Goal: Task Accomplishment & Management: Complete application form

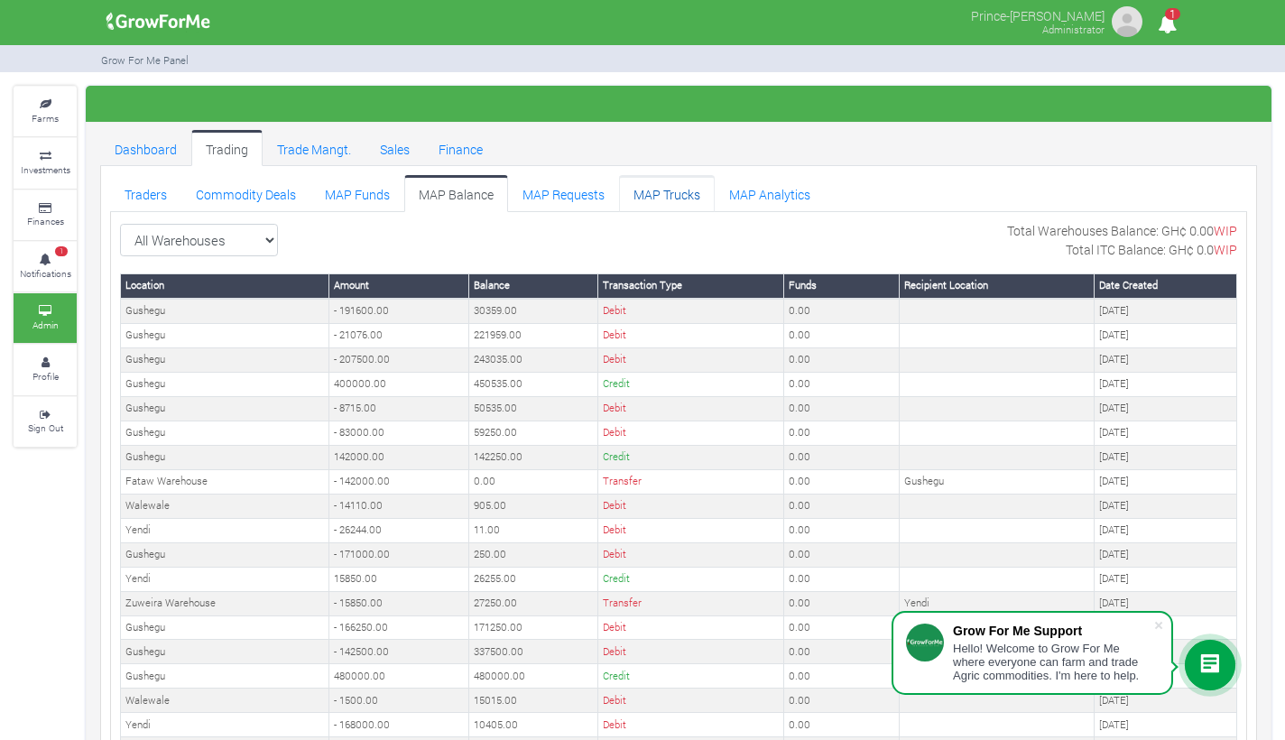
click at [646, 189] on link "MAP Trucks" at bounding box center [667, 193] width 96 height 36
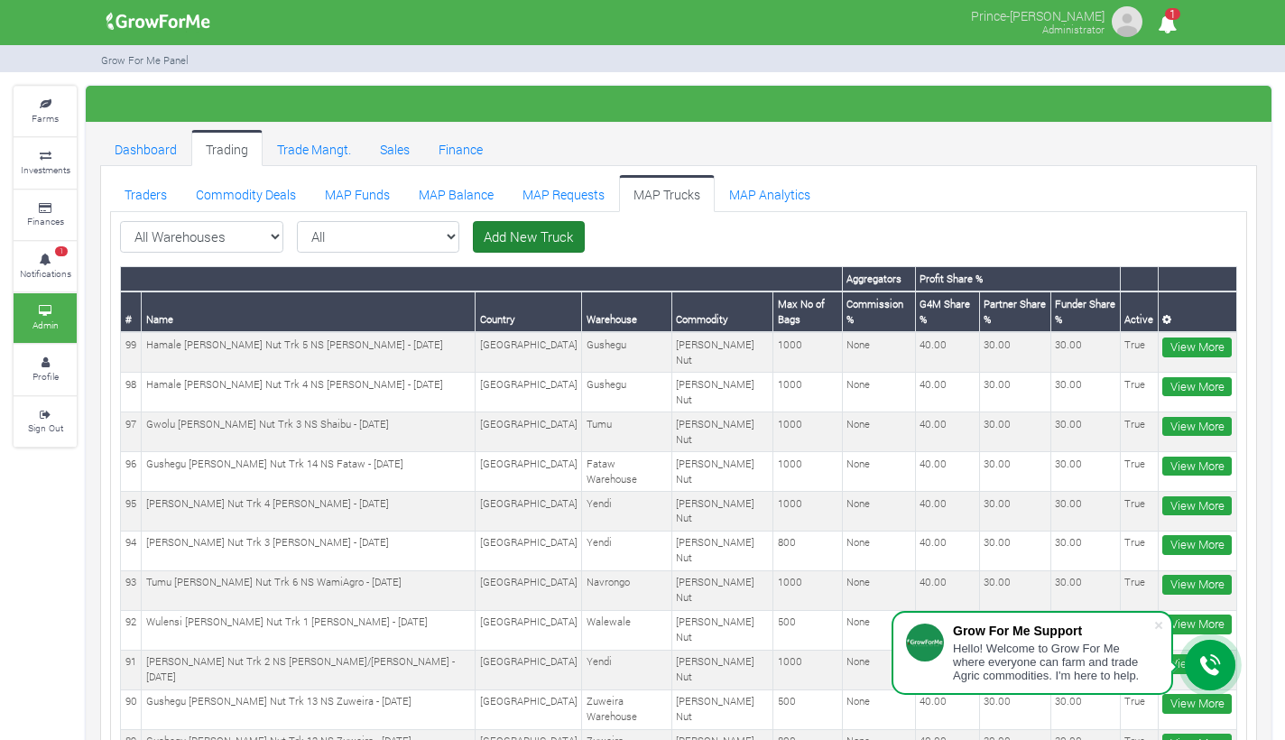
click at [473, 241] on link "Add New Truck" at bounding box center [529, 237] width 112 height 32
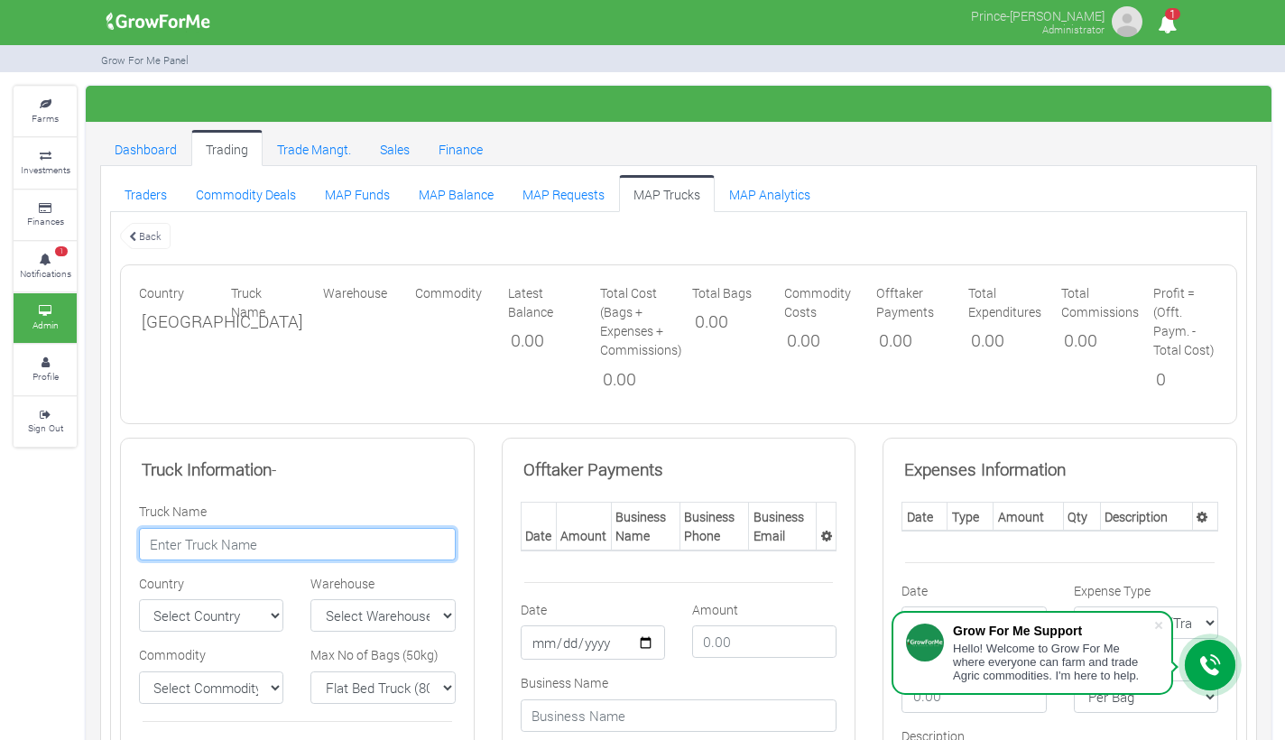
click at [295, 541] on input "text" at bounding box center [297, 544] width 317 height 32
paste input "Gwolu Shea Nut Trk 6 NS Shaibu - 25/09/2025"
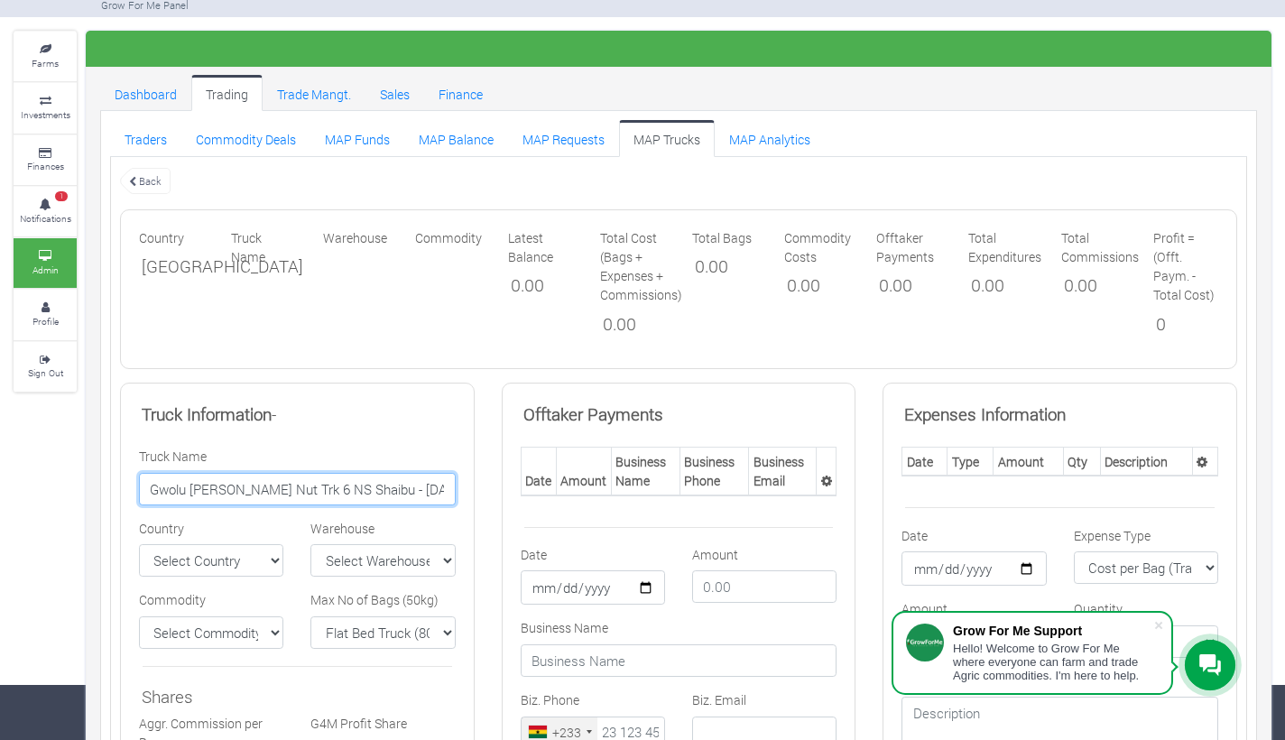
scroll to position [63, 0]
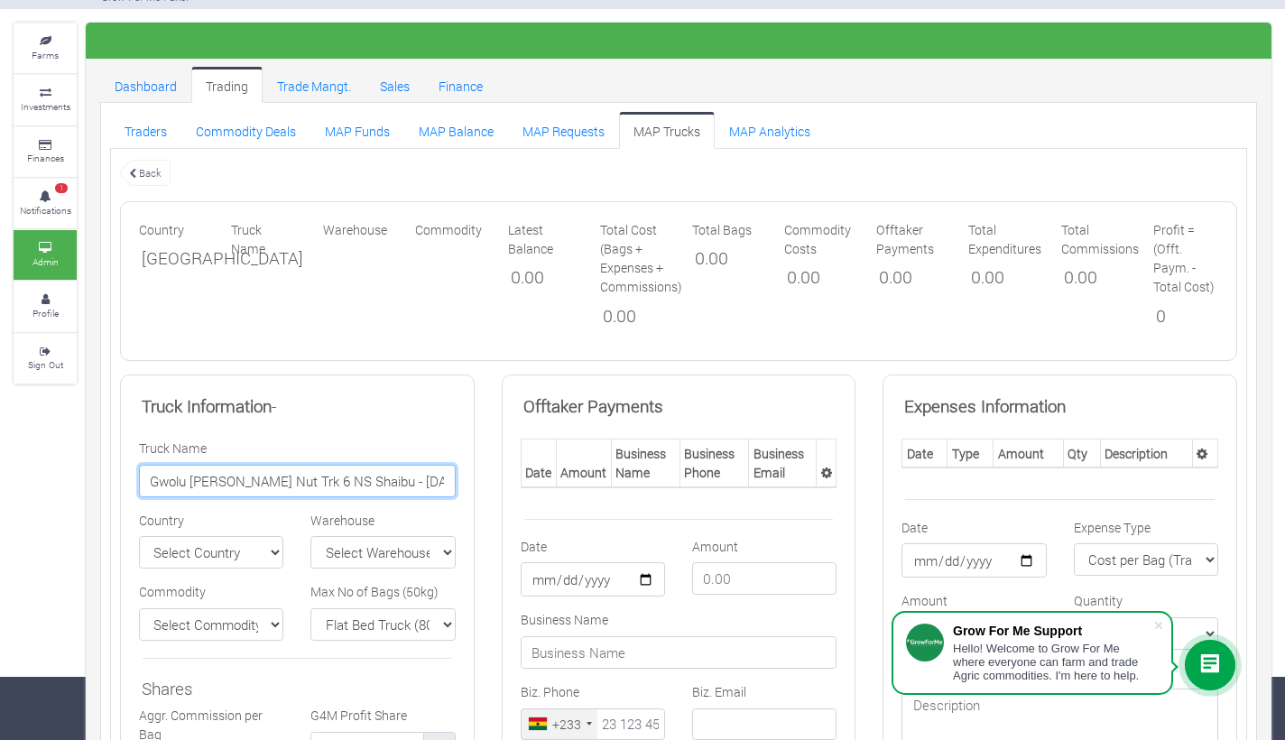
type input "Gwolu Shea Nut Trk 6 NS Shaibu - 25/09/2025"
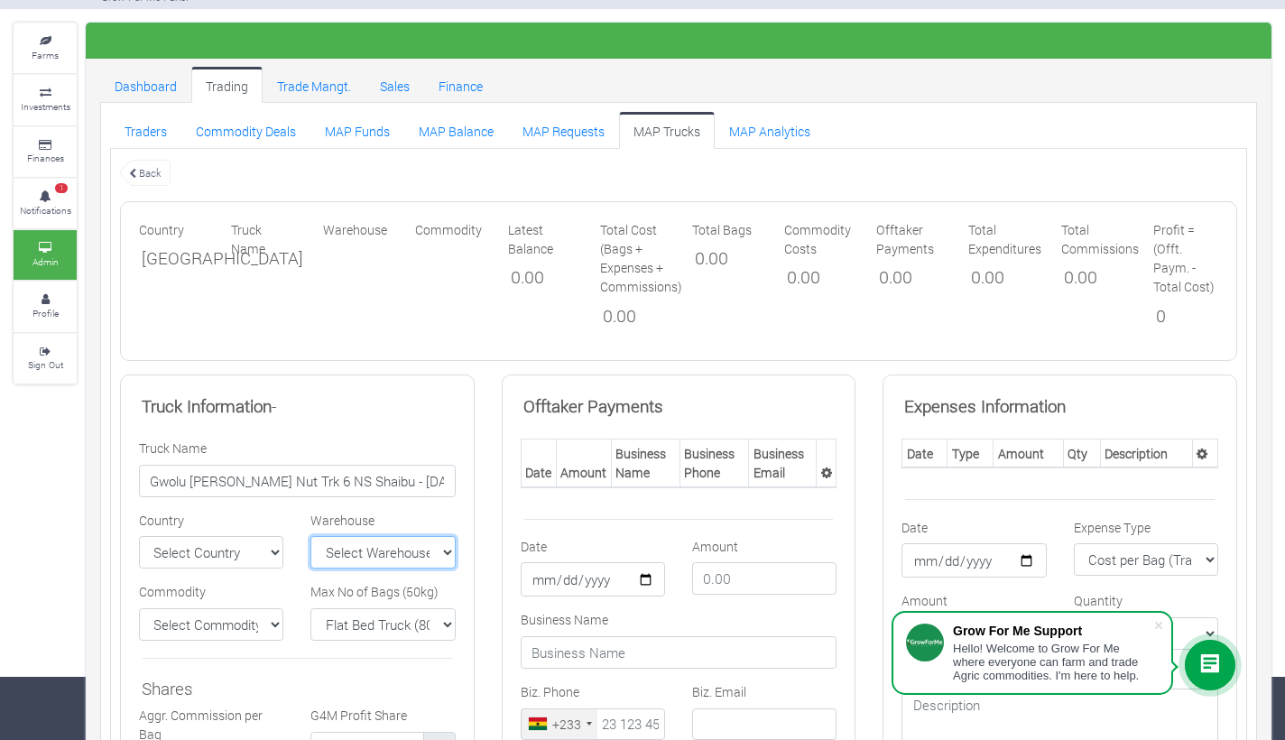
select select "9"
select select "[GEOGRAPHIC_DATA]"
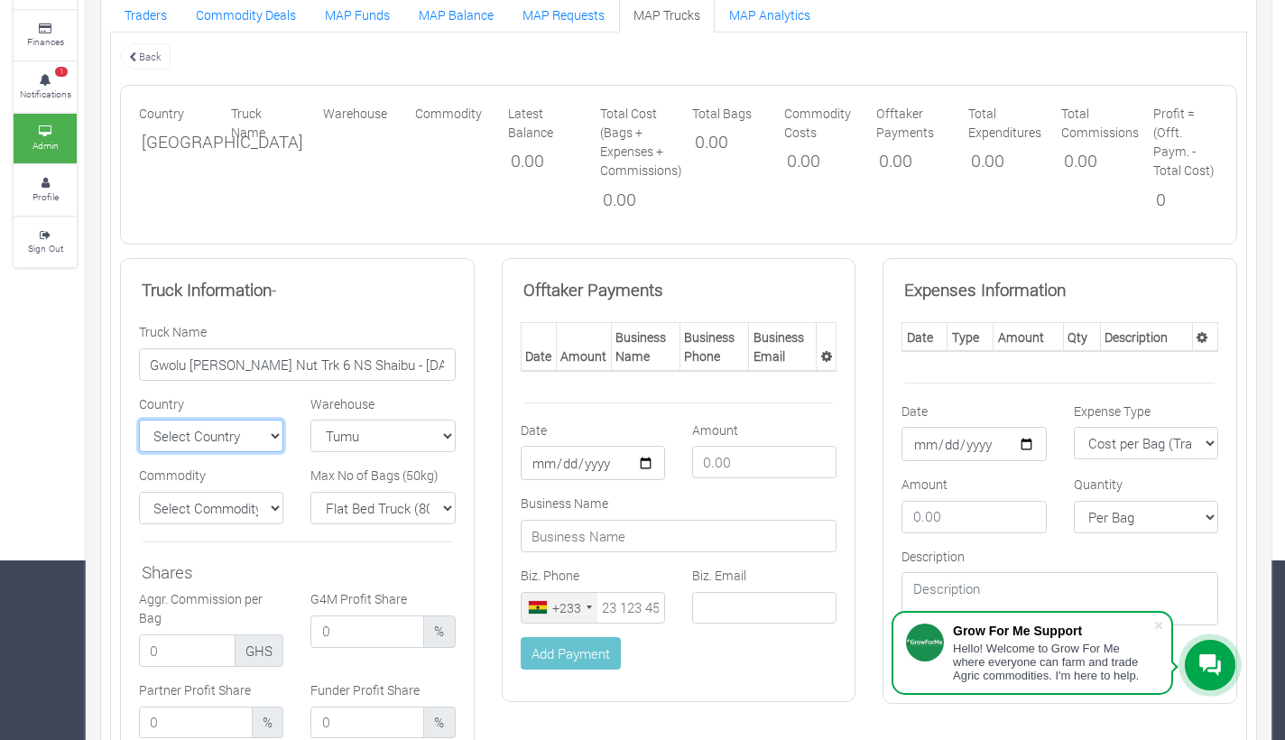
scroll to position [191, 0]
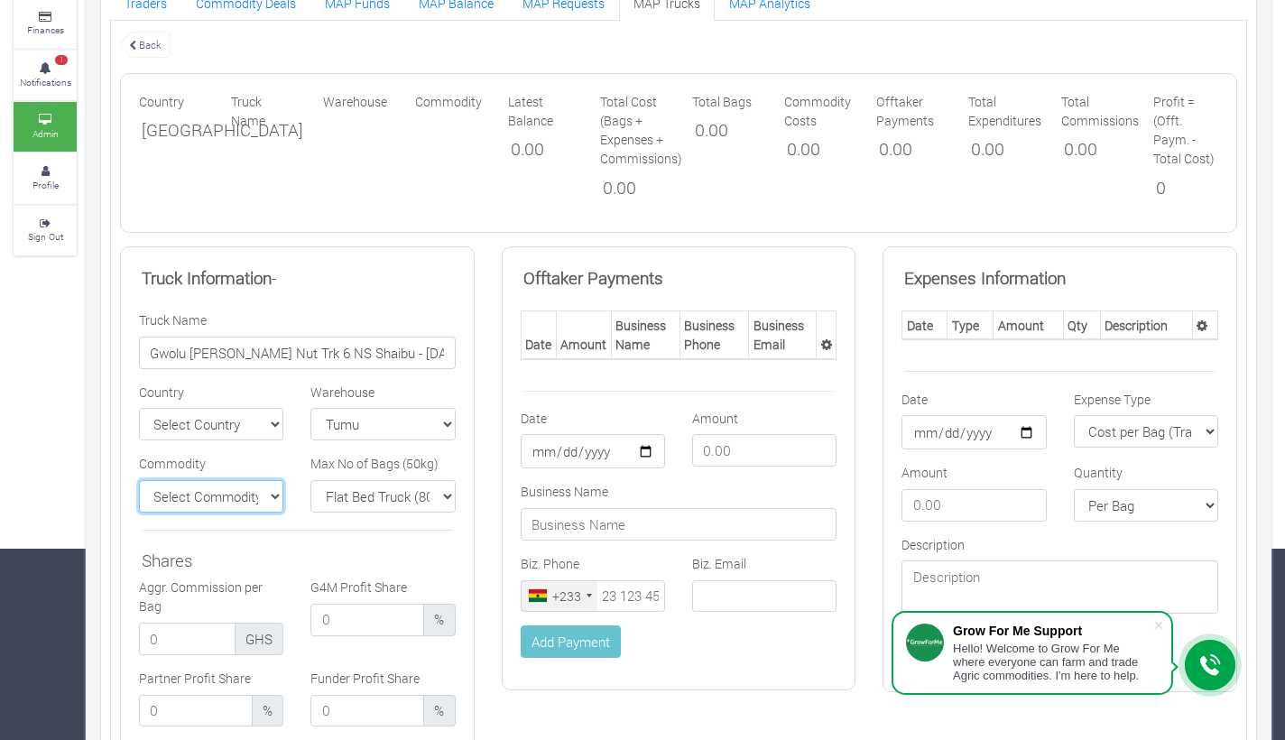
select select "11"
select select "1000"
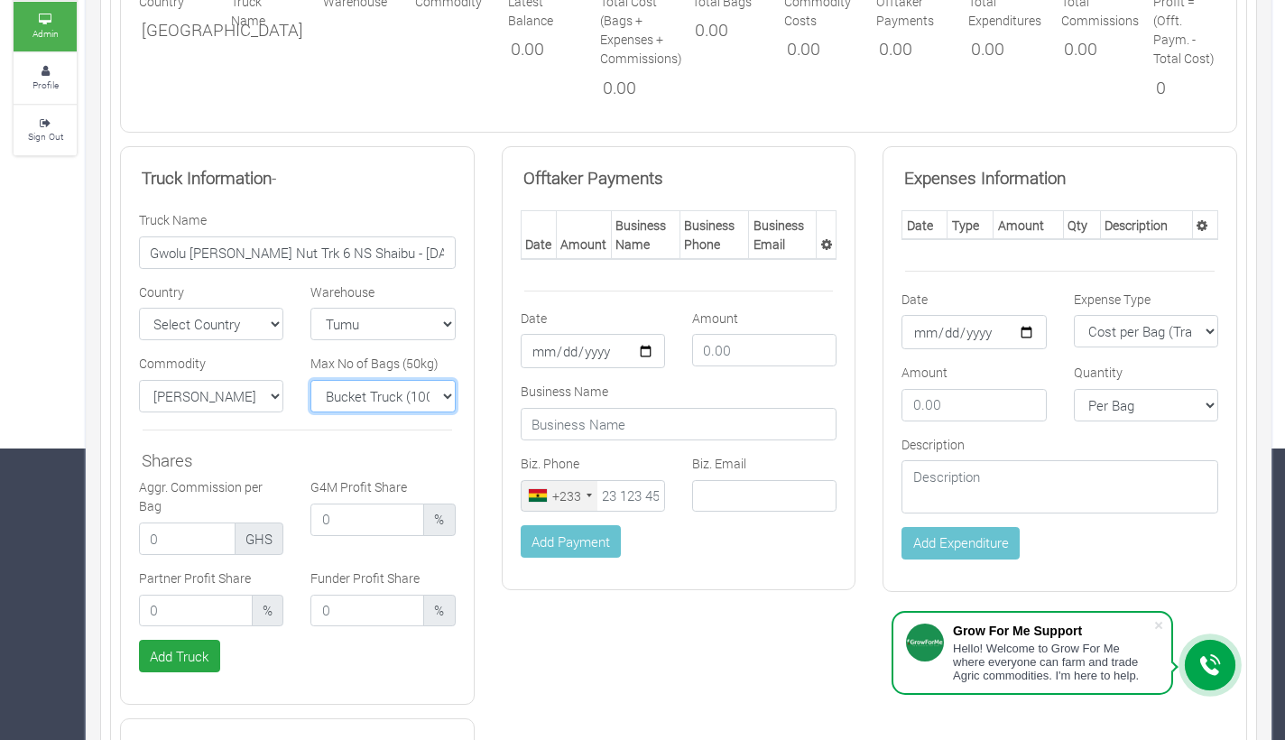
scroll to position [308, 0]
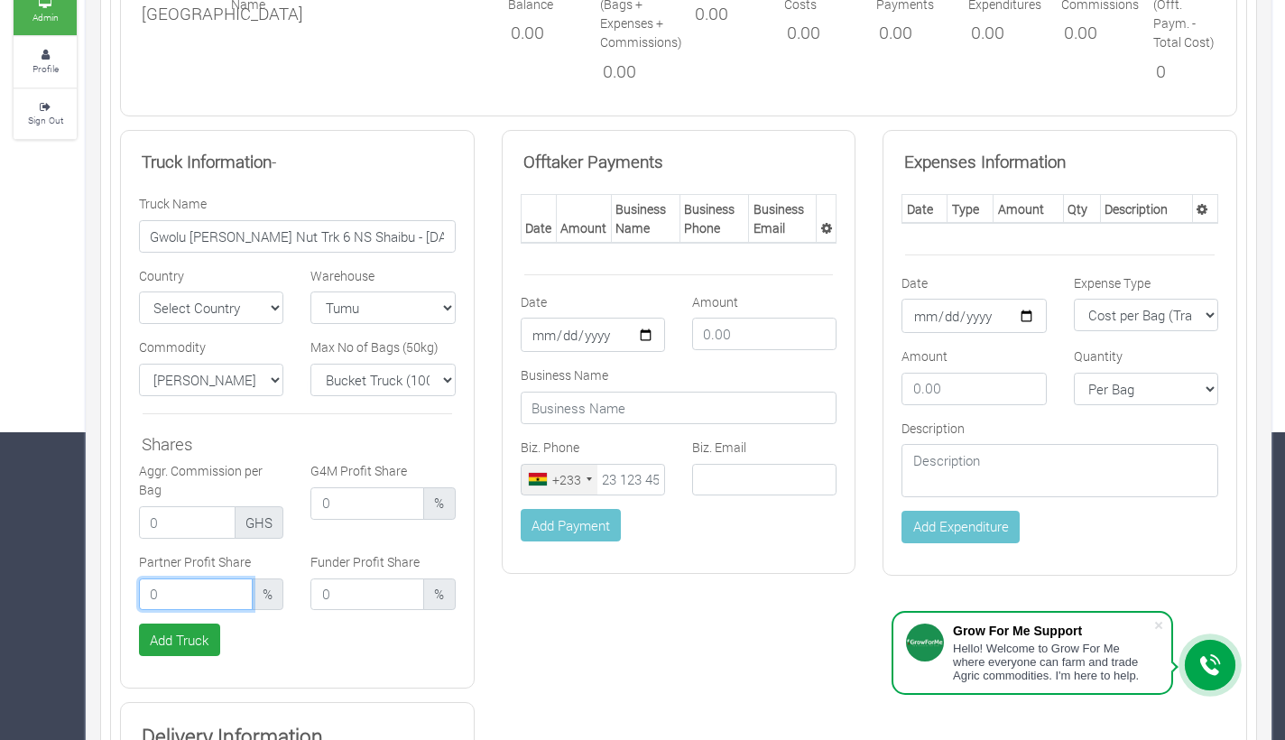
click at [190, 586] on input "number" at bounding box center [196, 594] width 114 height 32
type input "30.00"
click at [341, 596] on input "number" at bounding box center [367, 594] width 114 height 32
type input "30.00"
click at [354, 503] on input "number" at bounding box center [367, 503] width 114 height 32
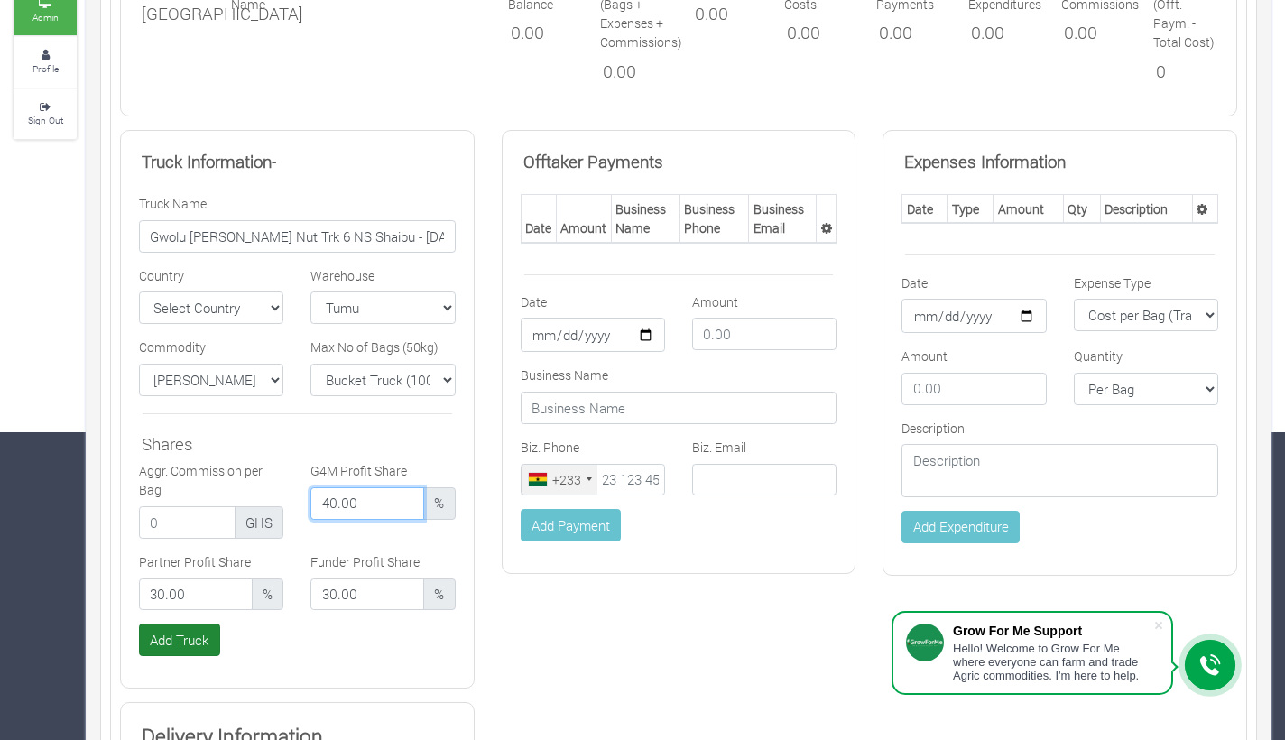
type input "40.00"
click at [192, 630] on button "Add Truck" at bounding box center [179, 639] width 81 height 32
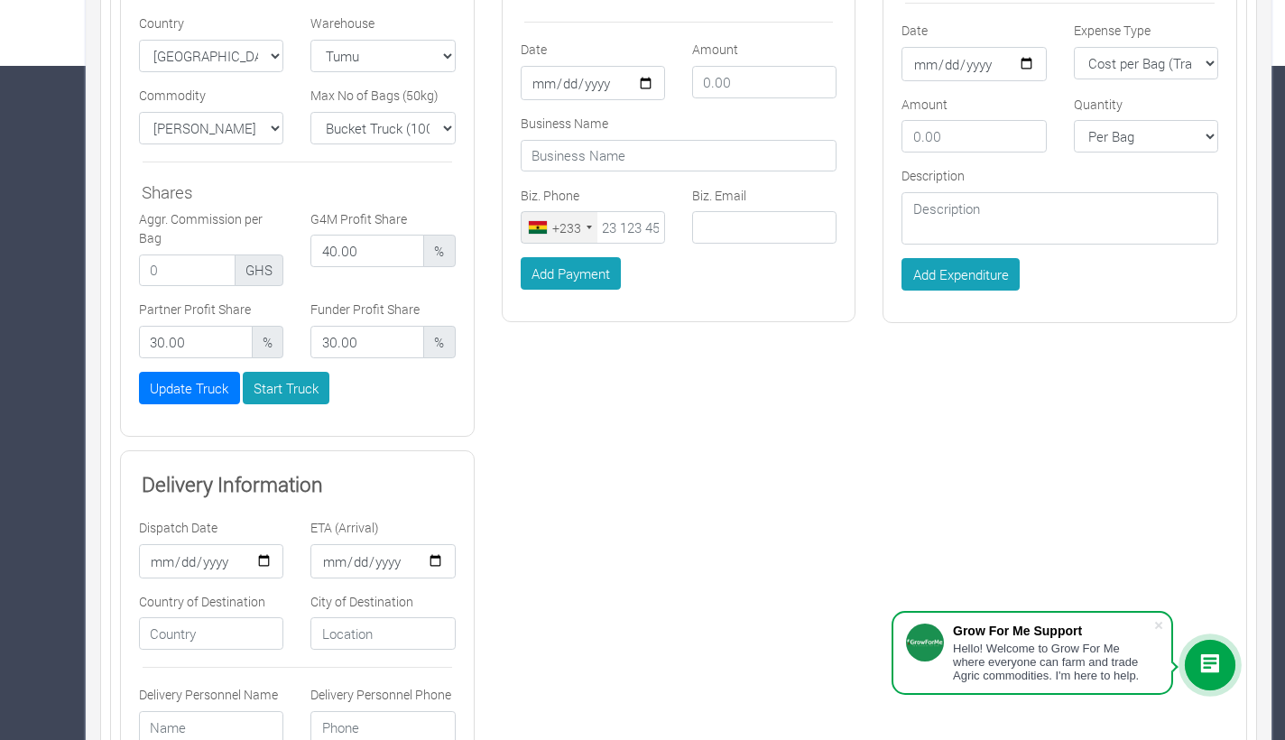
scroll to position [696, 0]
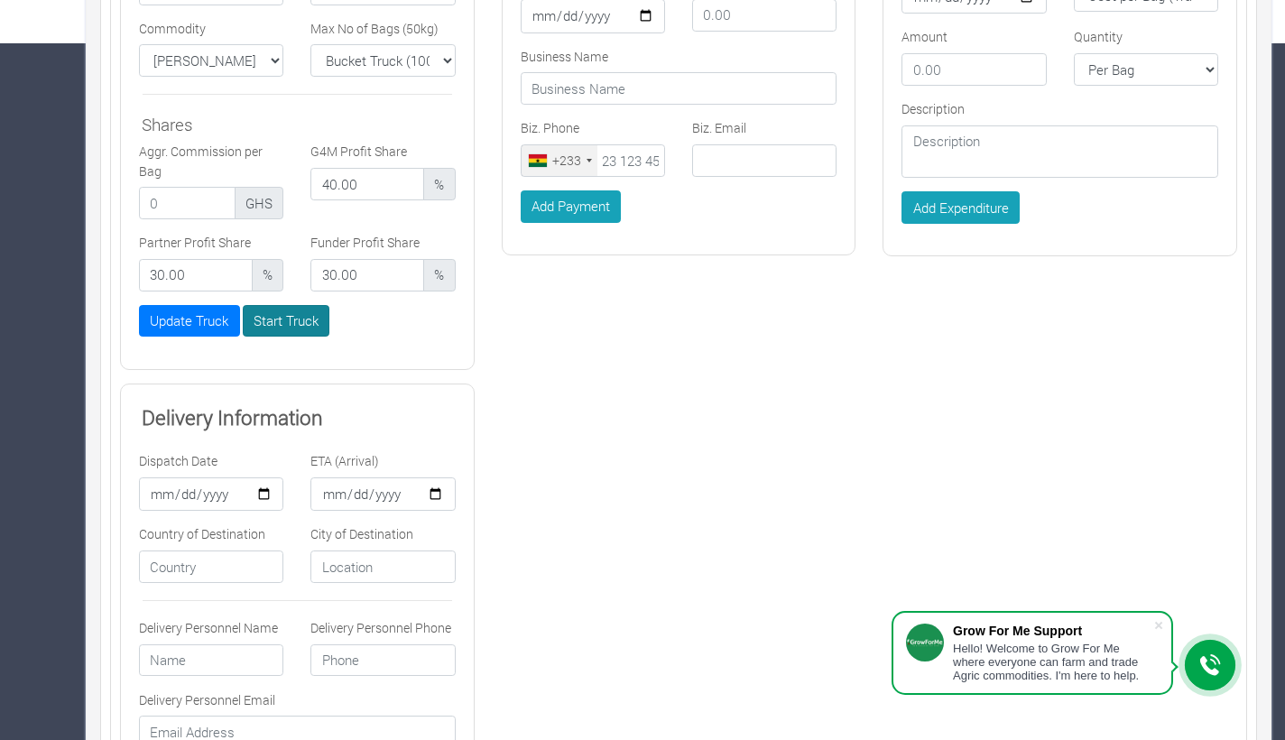
click at [302, 327] on button "Start Truck" at bounding box center [286, 321] width 87 height 32
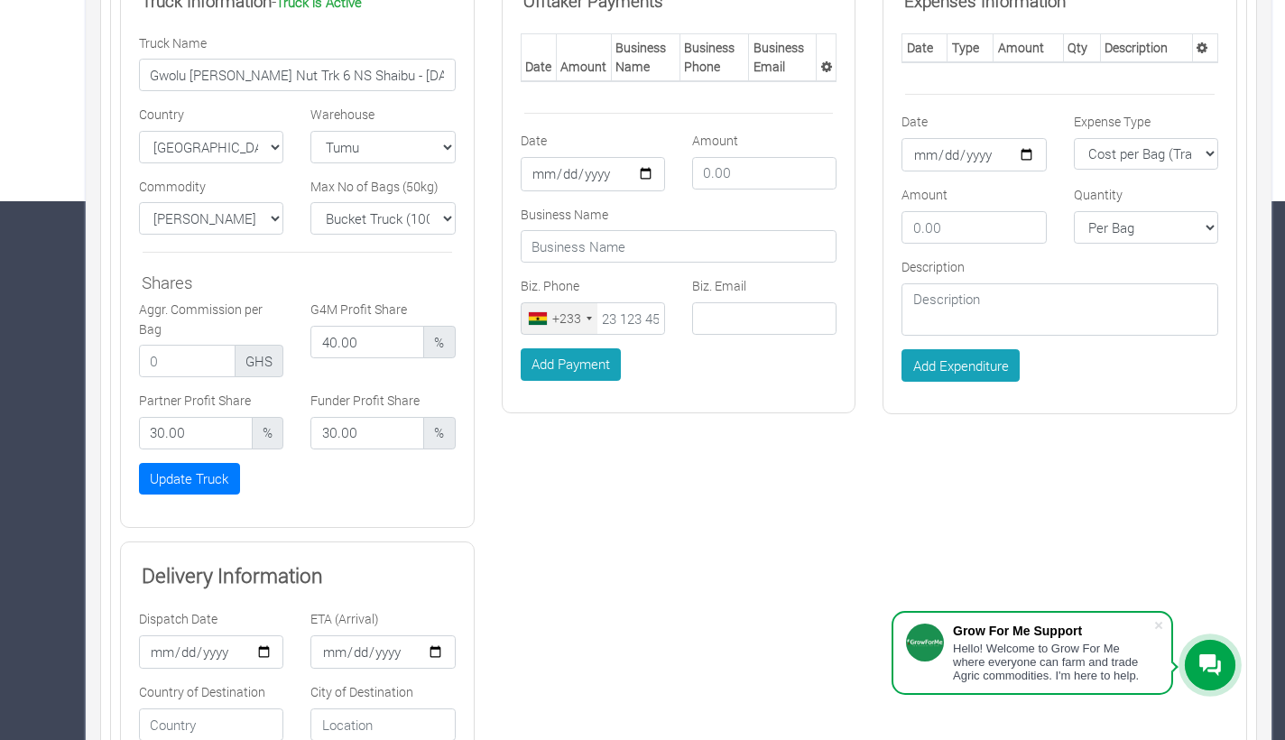
scroll to position [542, 0]
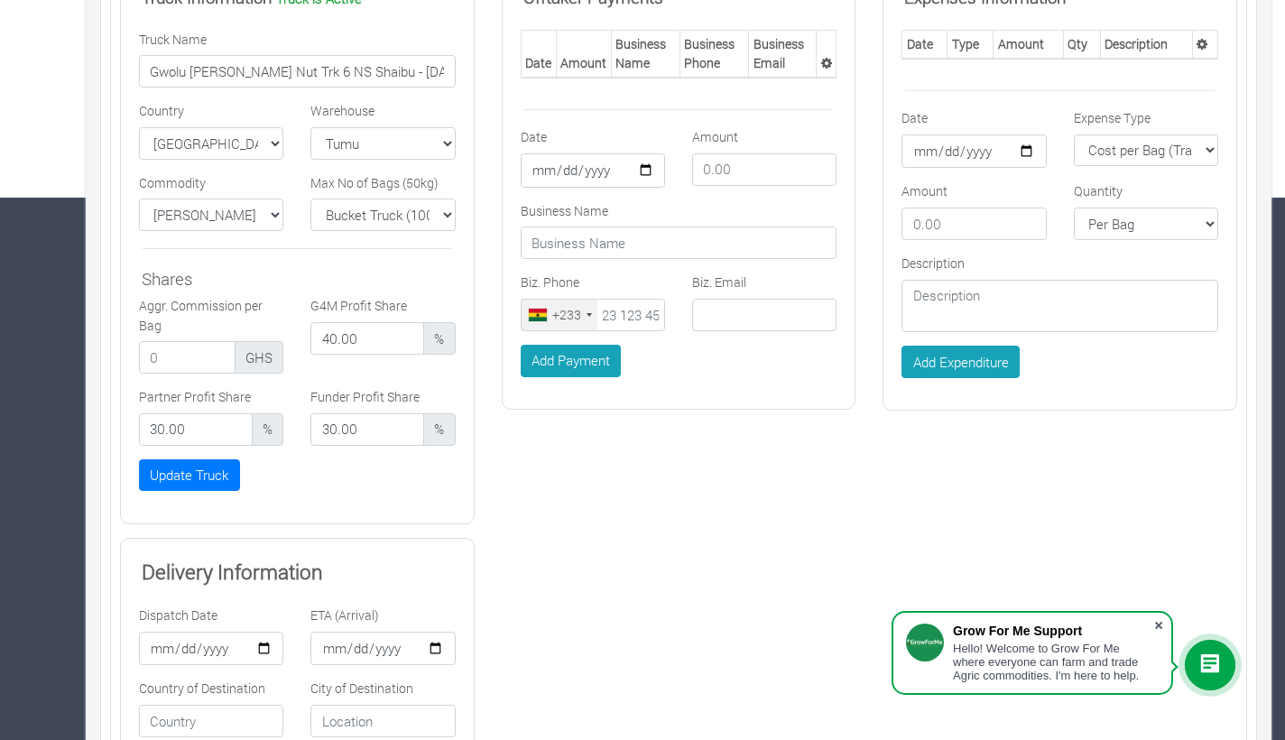
click at [1160, 622] on span at bounding box center [1158, 625] width 18 height 18
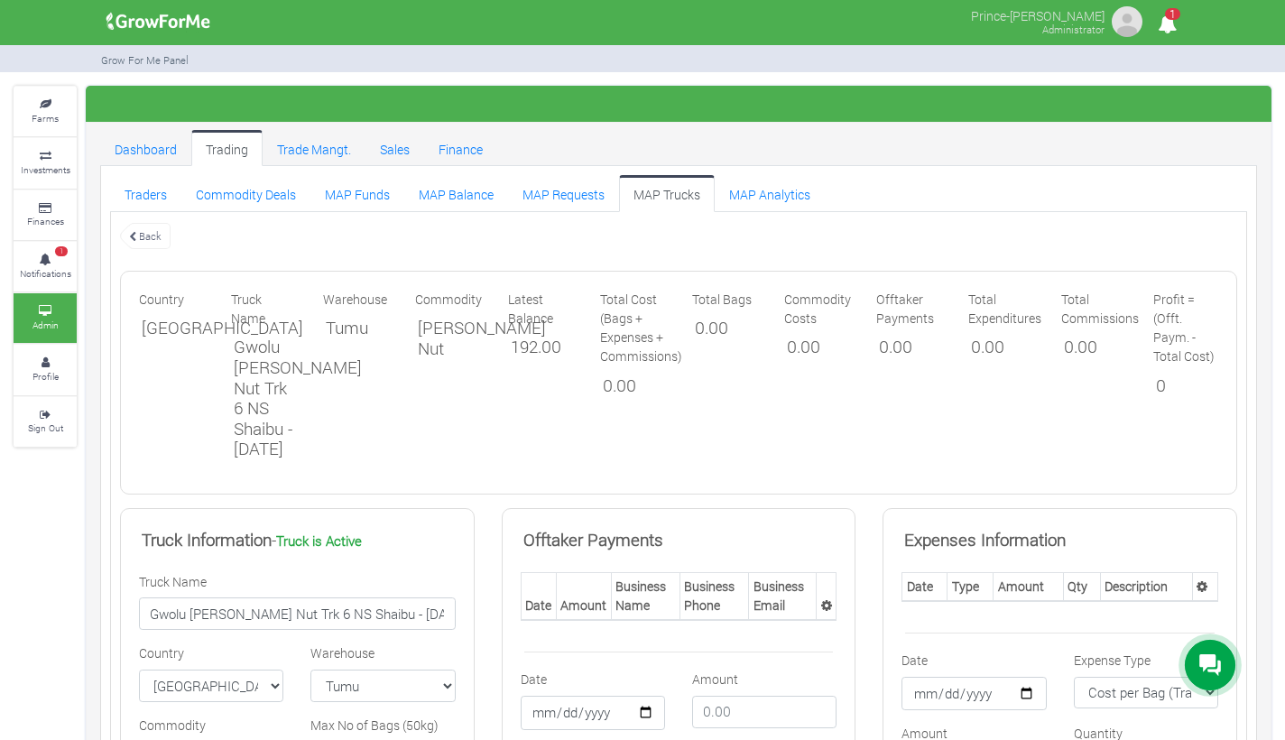
scroll to position [0, 0]
click at [319, 142] on link "Trade Mangt." at bounding box center [313, 148] width 103 height 36
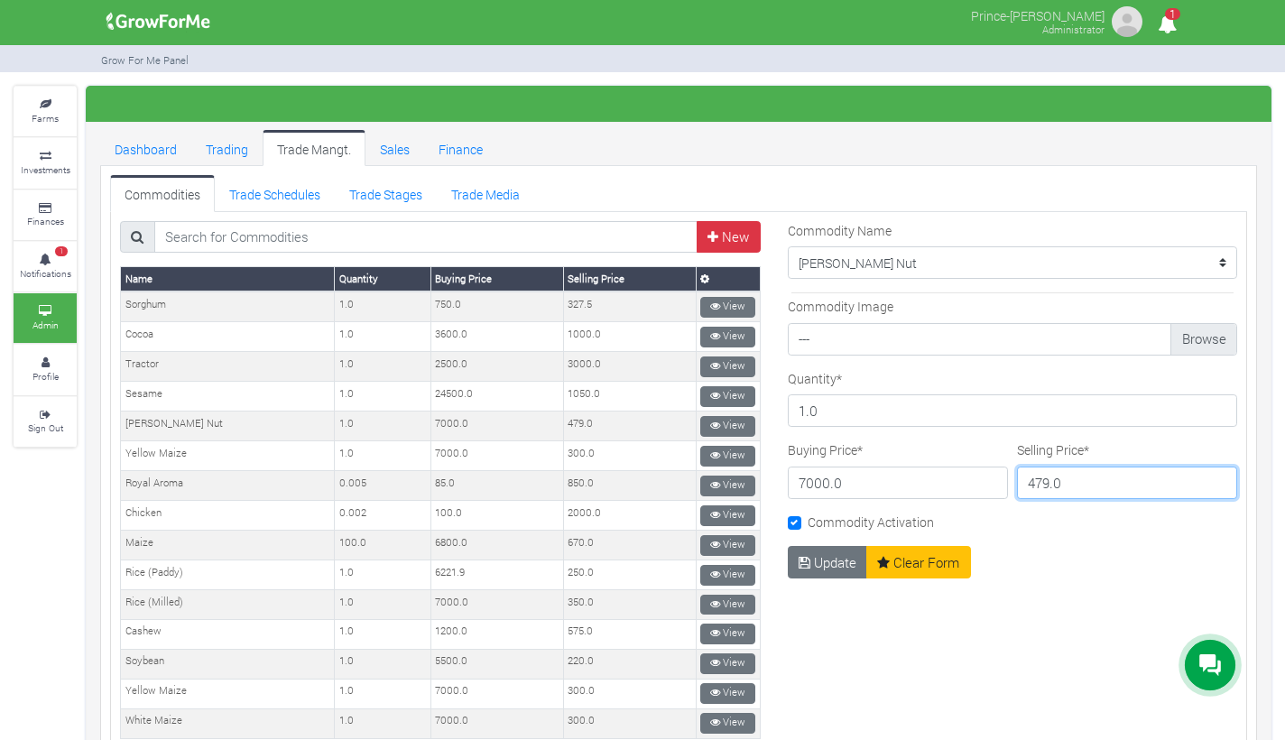
click at [1038, 485] on input "479.0" at bounding box center [1127, 482] width 220 height 32
type input "475.0"
click at [826, 559] on button "Update" at bounding box center [827, 562] width 80 height 32
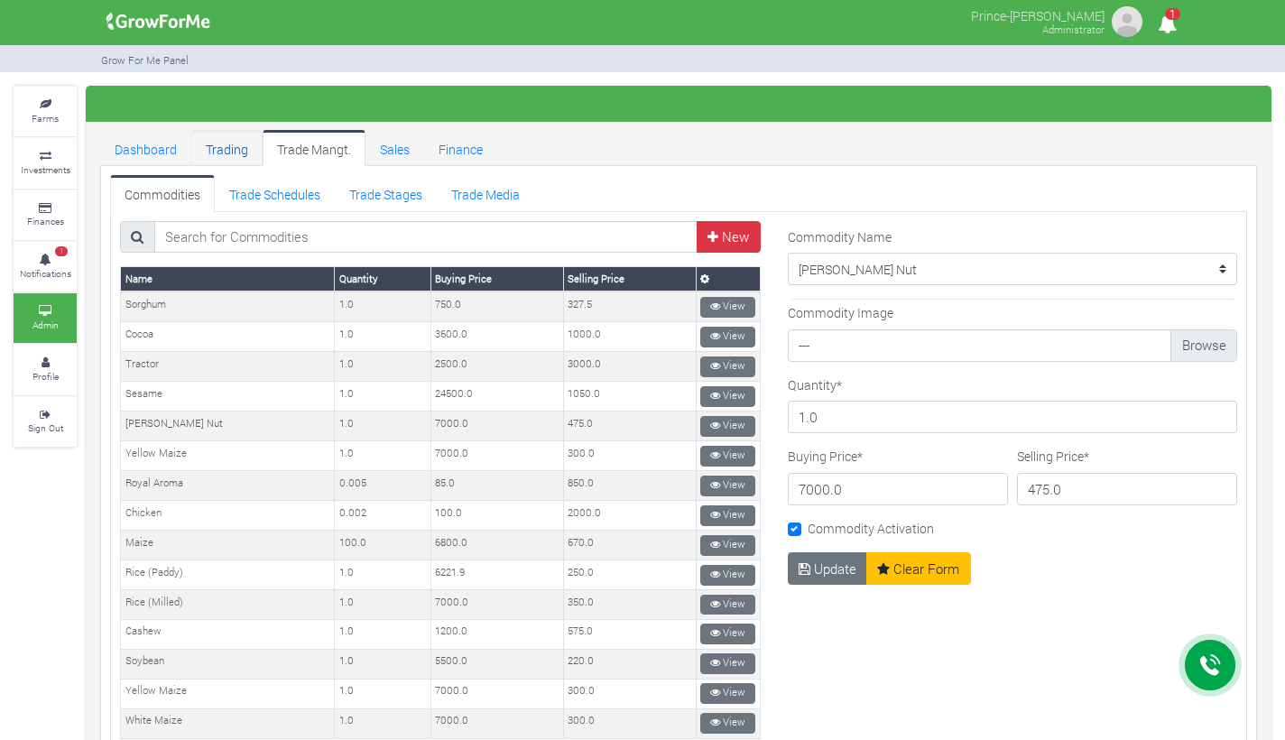
click at [236, 153] on link "Trading" at bounding box center [226, 148] width 71 height 36
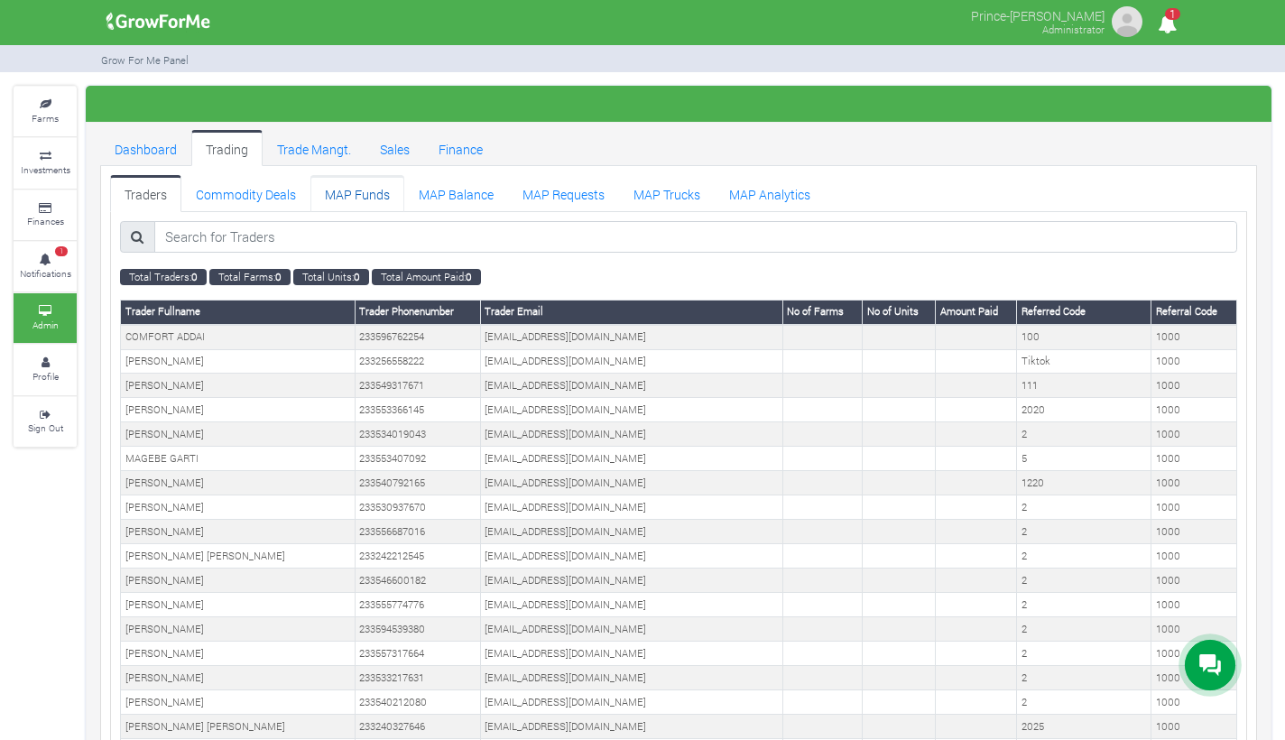
click at [350, 199] on link "MAP Funds" at bounding box center [357, 193] width 94 height 36
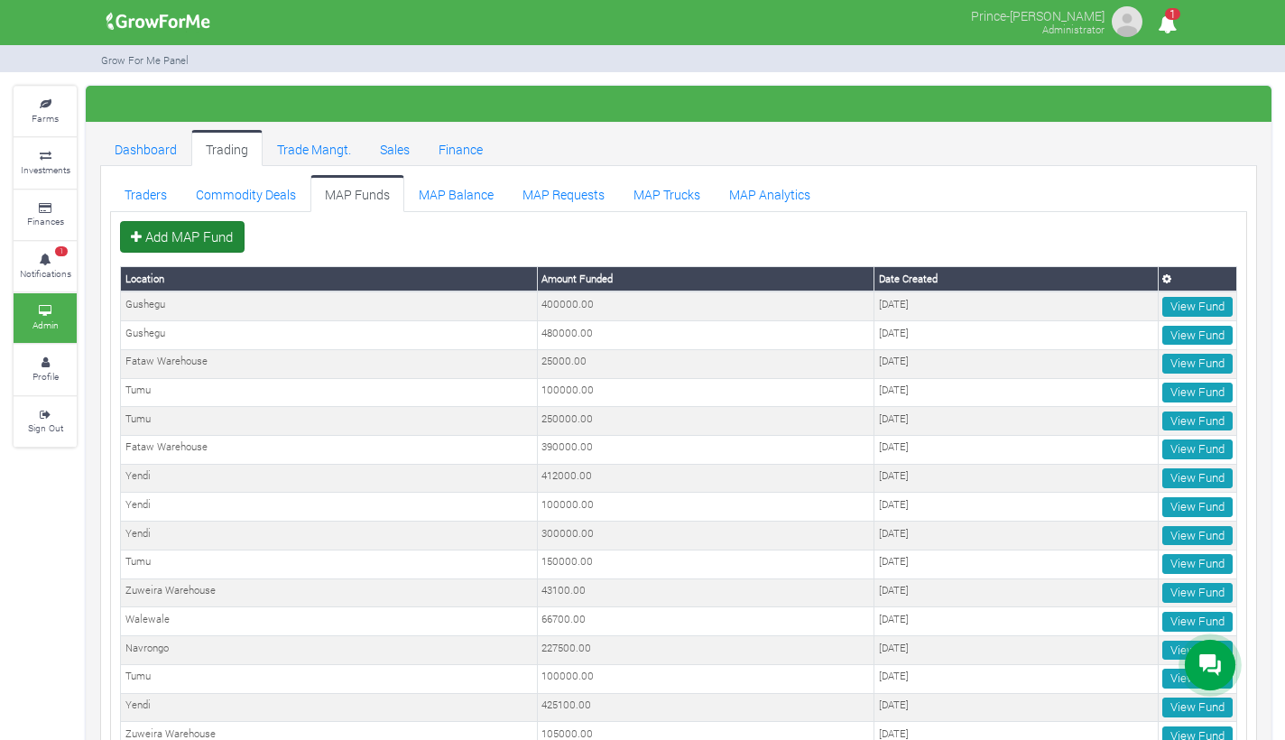
click at [199, 245] on link "Add MAP Fund" at bounding box center [182, 237] width 124 height 32
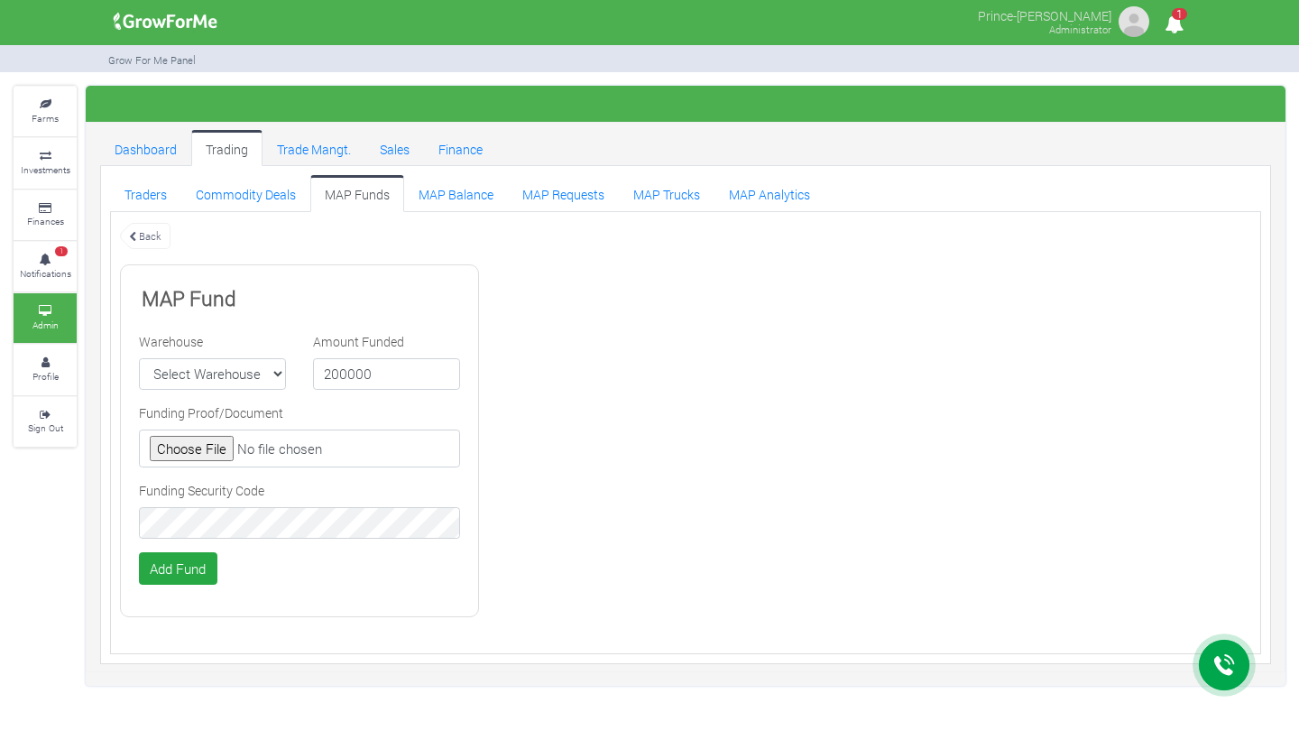
type input "200000"
select select "9"
click at [190, 444] on input "file" at bounding box center [299, 448] width 321 height 38
type input "C:\fakepath\GHc 300,000.00.jpeg"
click at [196, 573] on button "Add Fund" at bounding box center [178, 568] width 78 height 32
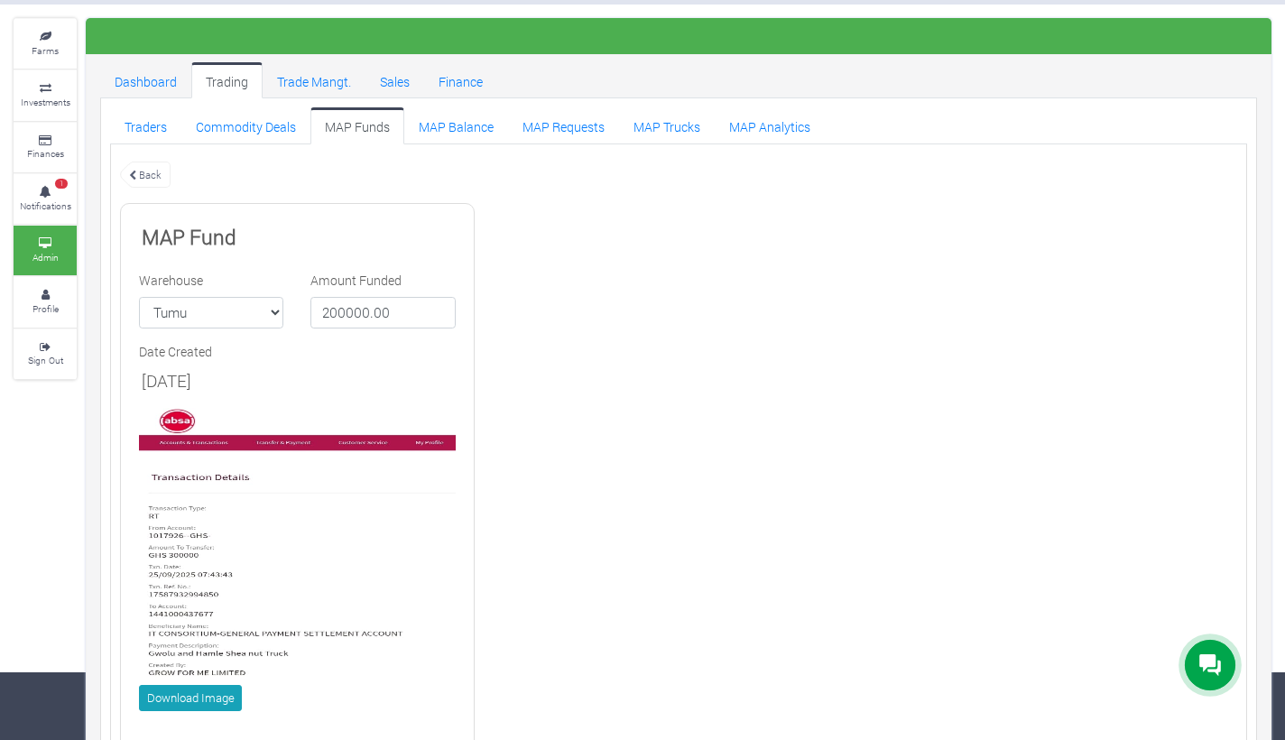
scroll to position [64, 0]
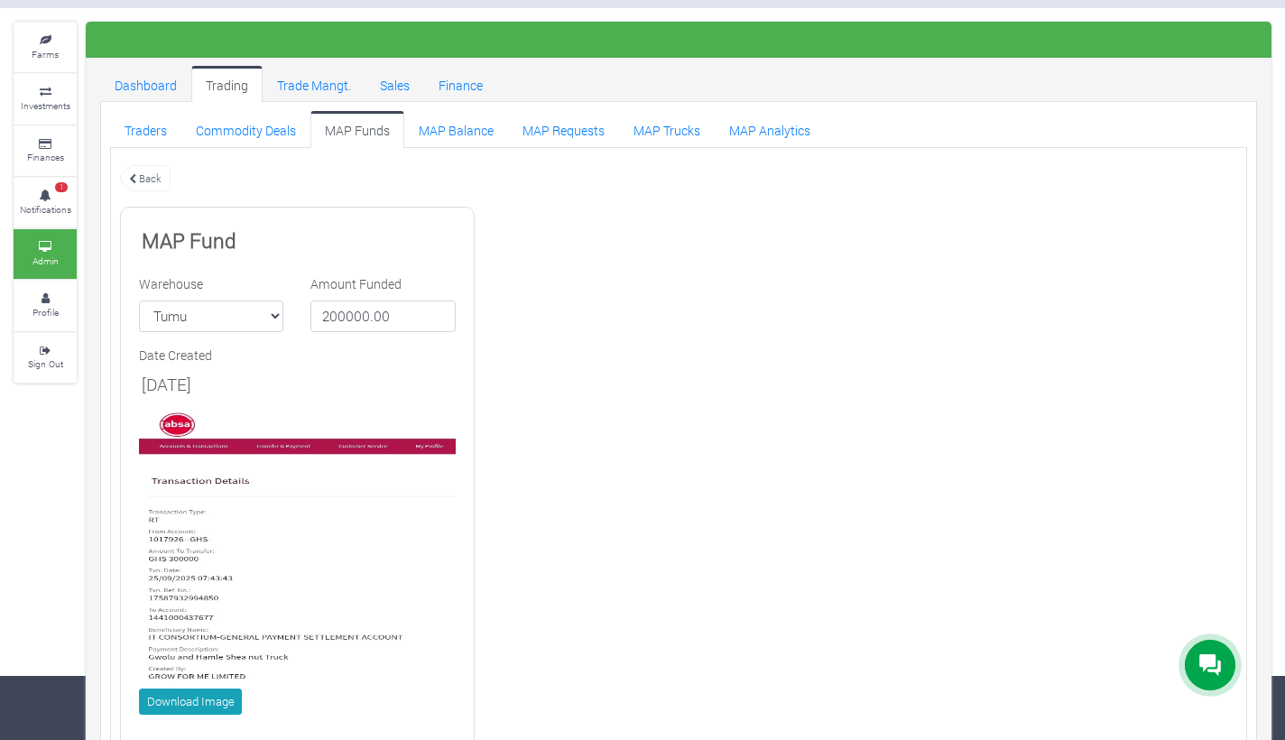
click at [353, 132] on link "MAP Funds" at bounding box center [357, 129] width 94 height 36
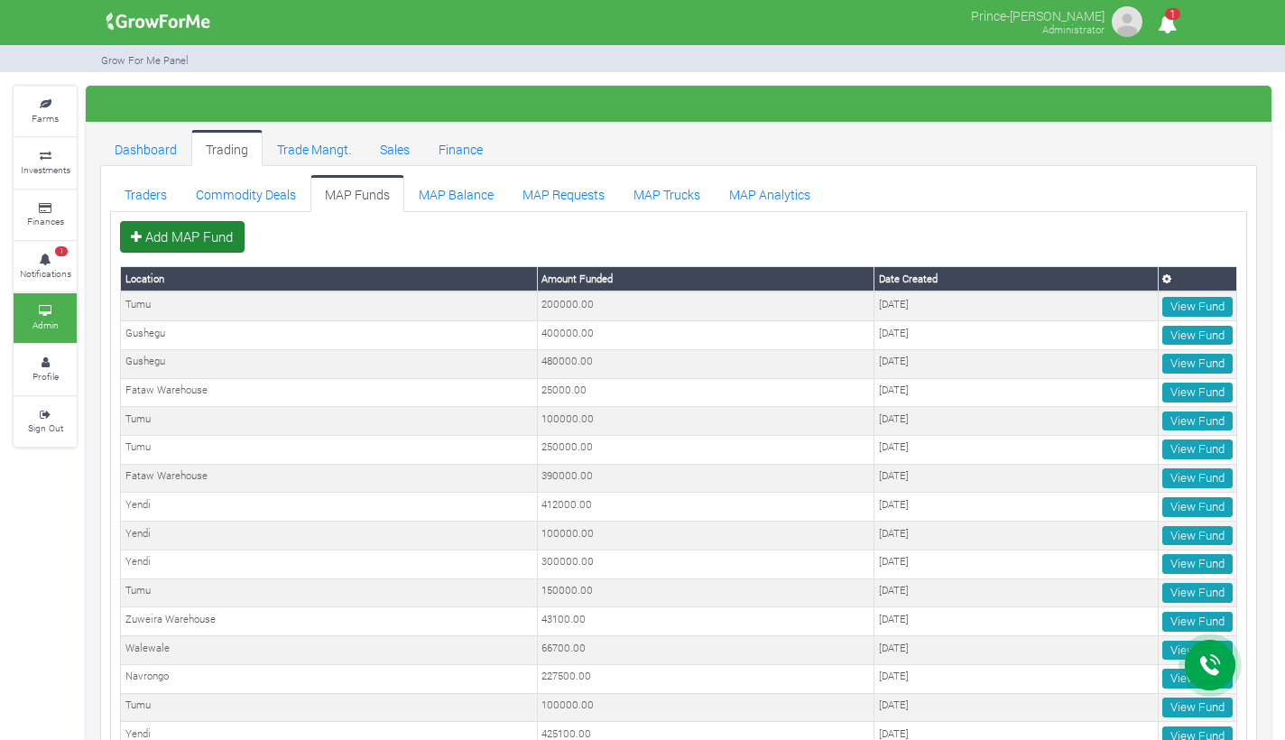
click at [218, 239] on link "Add MAP Fund" at bounding box center [182, 237] width 124 height 32
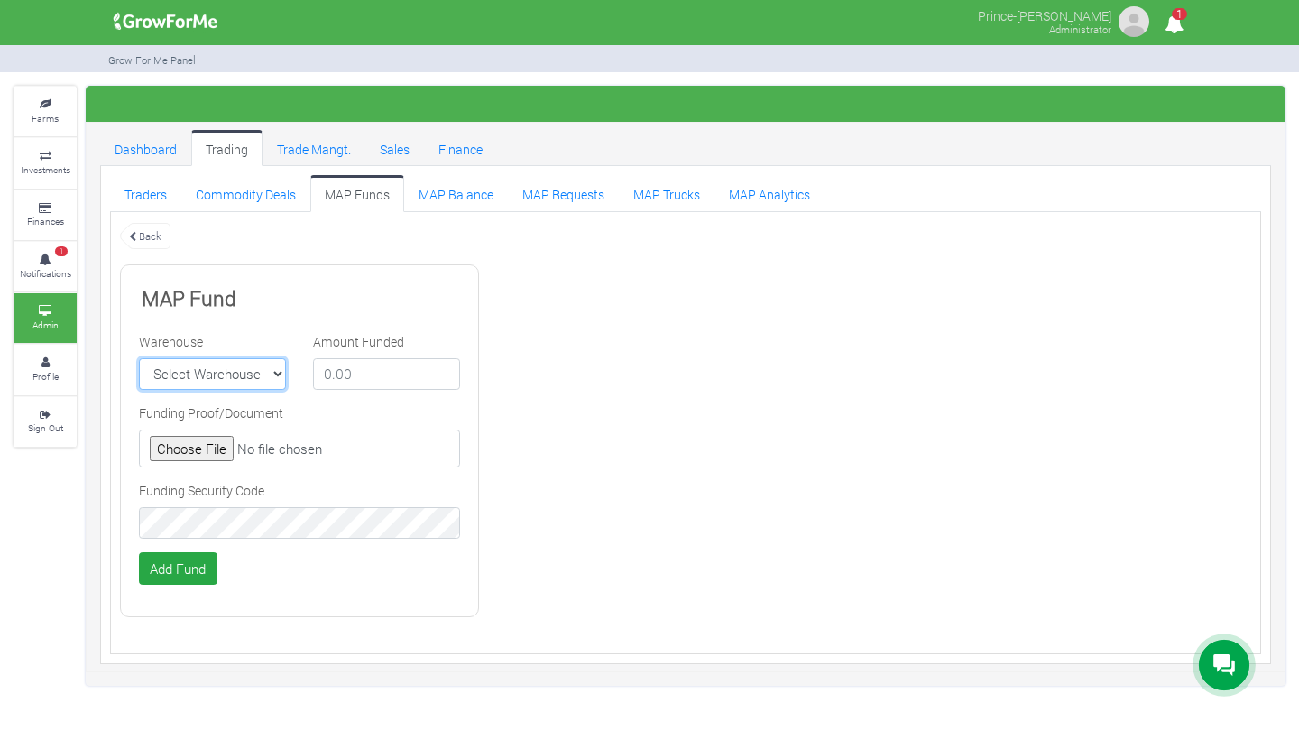
select select "1"
click at [363, 378] on input "number" at bounding box center [386, 374] width 147 height 32
type input "100000"
click at [215, 443] on input "file" at bounding box center [299, 448] width 321 height 38
type input "C:\fakepath\GHc 300,000.00.jpeg"
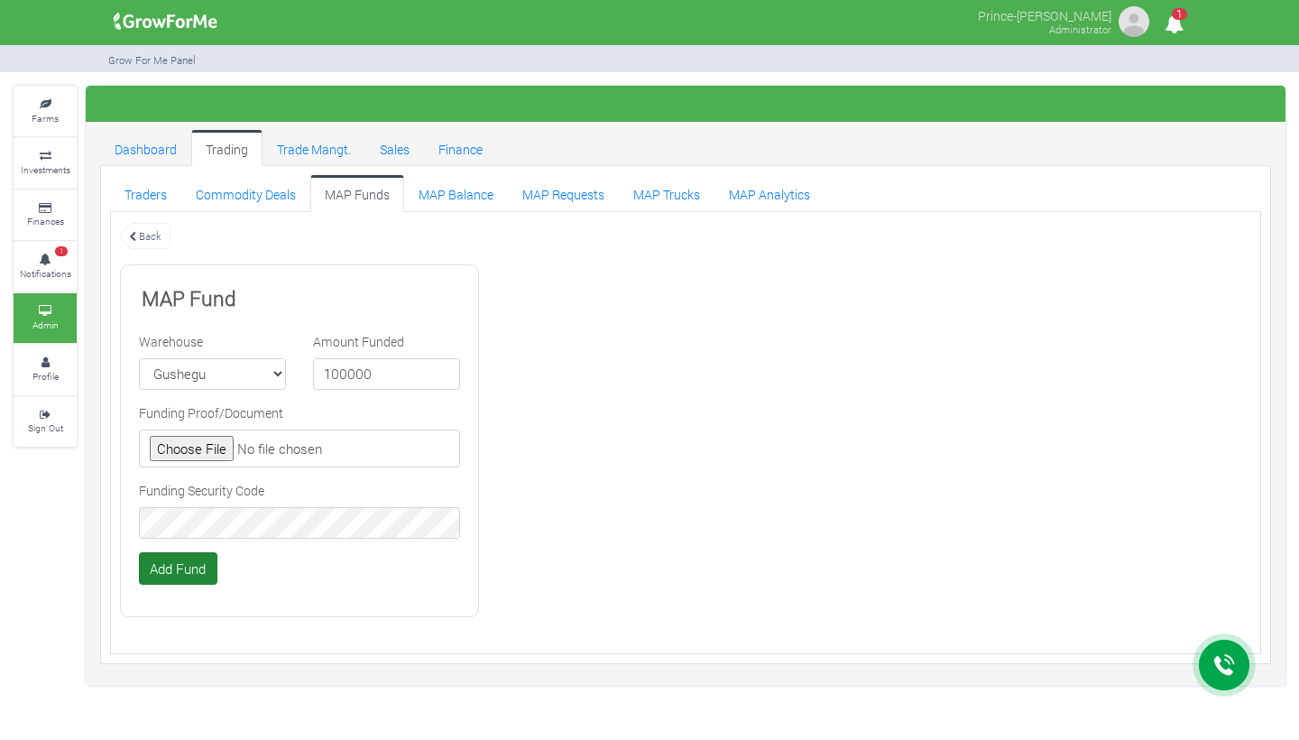
click at [192, 574] on button "Add Fund" at bounding box center [178, 568] width 78 height 32
